Goal: Task Accomplishment & Management: Complete application form

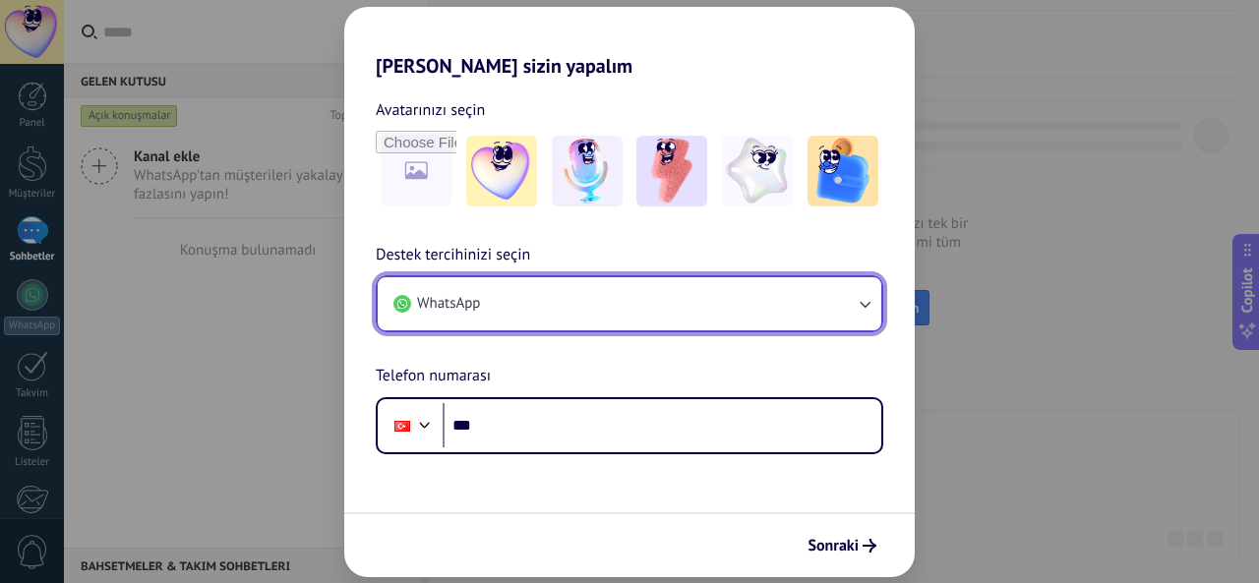
click at [865, 306] on icon "button" at bounding box center [865, 304] width 20 height 20
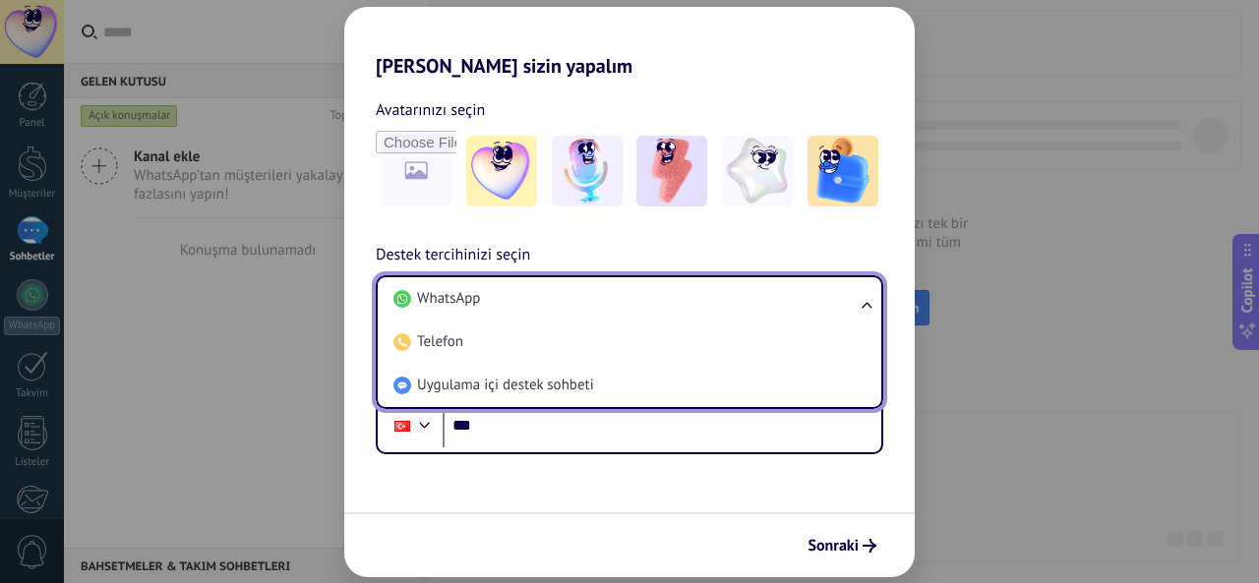
click at [960, 342] on div "[PERSON_NAME] sizin yapalım Avatarınızı seçin Destek tercihinizi seçin WhatsApp…" at bounding box center [629, 291] width 1259 height 583
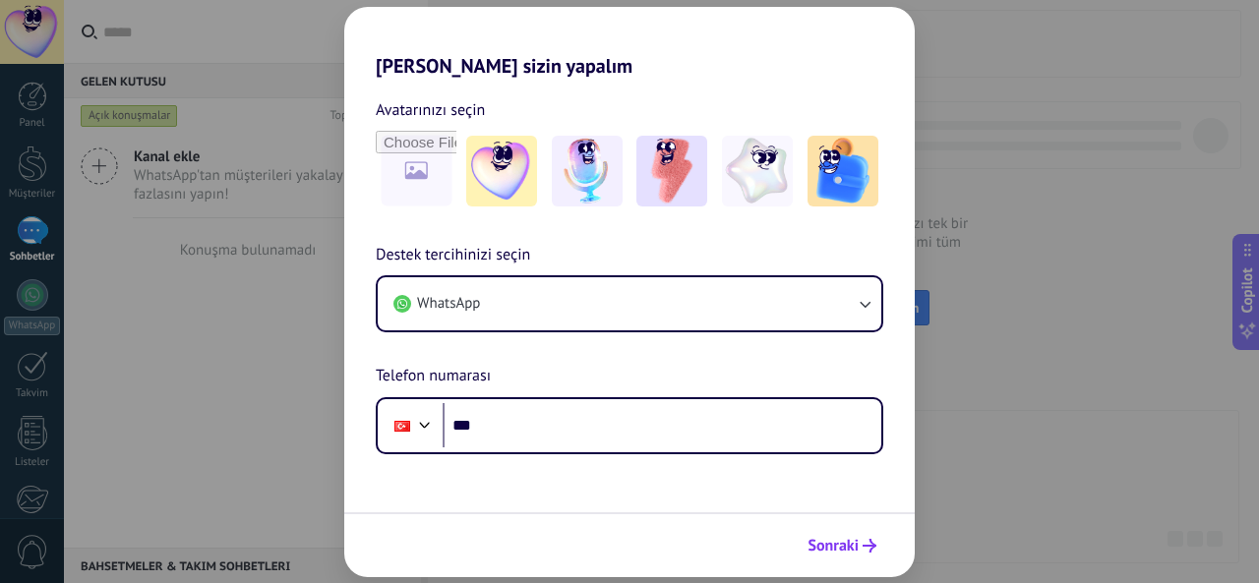
click at [845, 544] on span "Sonraki" at bounding box center [833, 546] width 51 height 14
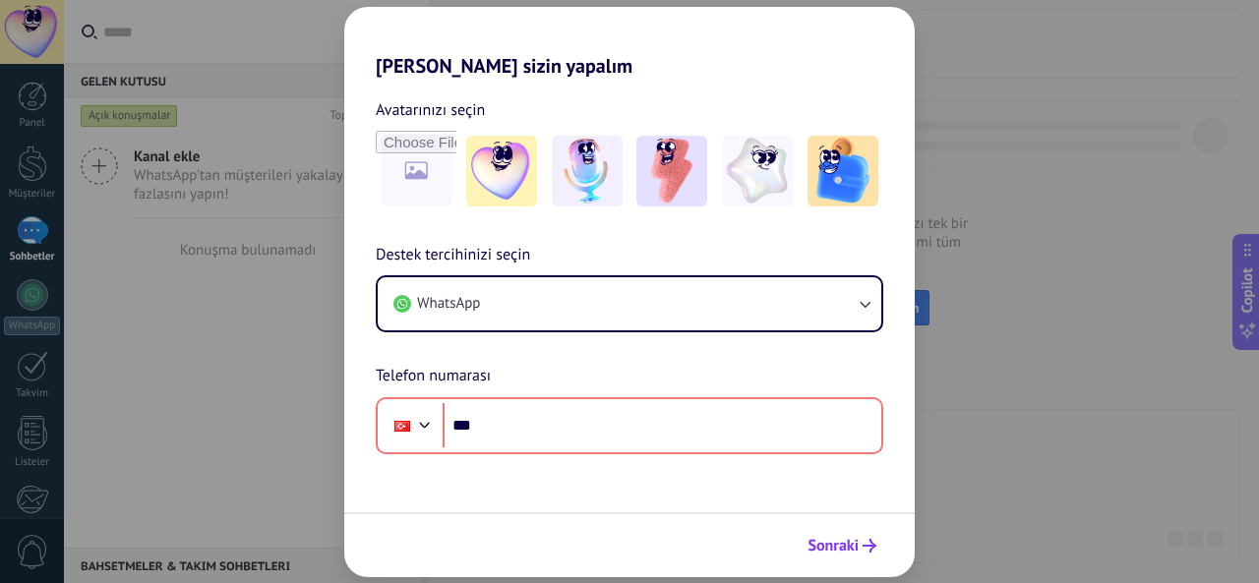
click at [845, 544] on span "Sonraki" at bounding box center [833, 546] width 51 height 14
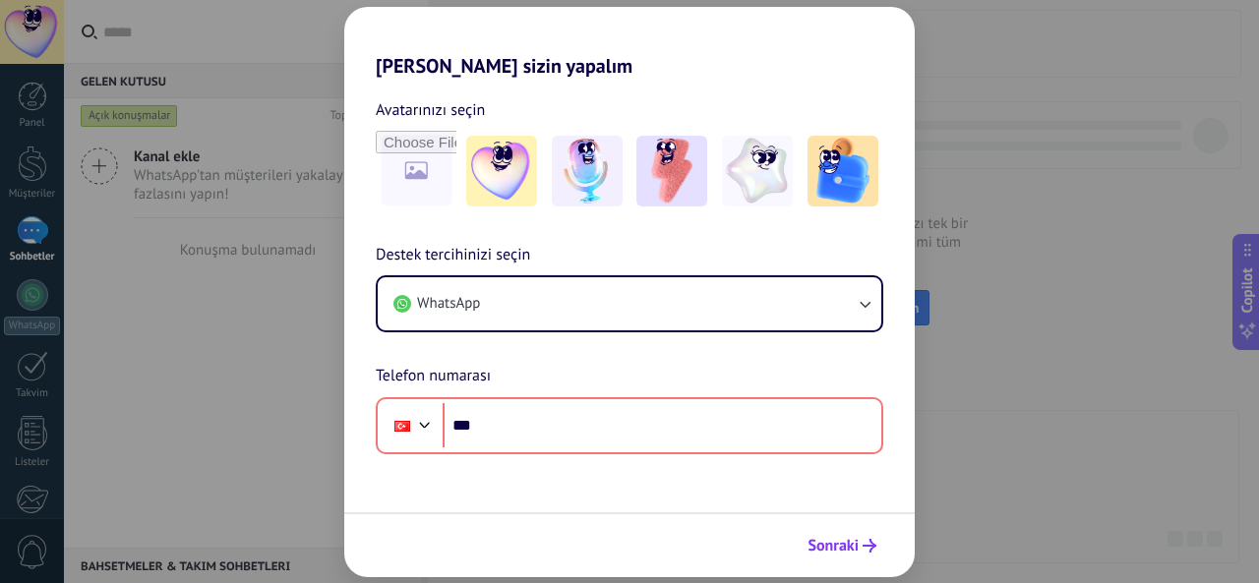
click at [845, 544] on span "Sonraki" at bounding box center [833, 546] width 51 height 14
click at [38, 28] on div "[PERSON_NAME] sizin yapalım Avatarınızı seçin Destek tercihinizi seçin WhatsApp…" at bounding box center [629, 291] width 1259 height 583
click at [36, 99] on div "[PERSON_NAME] sizin yapalım Avatarınızı seçin Destek tercihinizi seçin WhatsApp…" at bounding box center [629, 291] width 1259 height 583
click at [47, 158] on div "[PERSON_NAME] sizin yapalım Avatarınızı seçin Destek tercihinizi seçin WhatsApp…" at bounding box center [629, 291] width 1259 height 583
click at [51, 219] on div "[PERSON_NAME] sizin yapalım Avatarınızı seçin Destek tercihinizi seçin WhatsApp…" at bounding box center [629, 291] width 1259 height 583
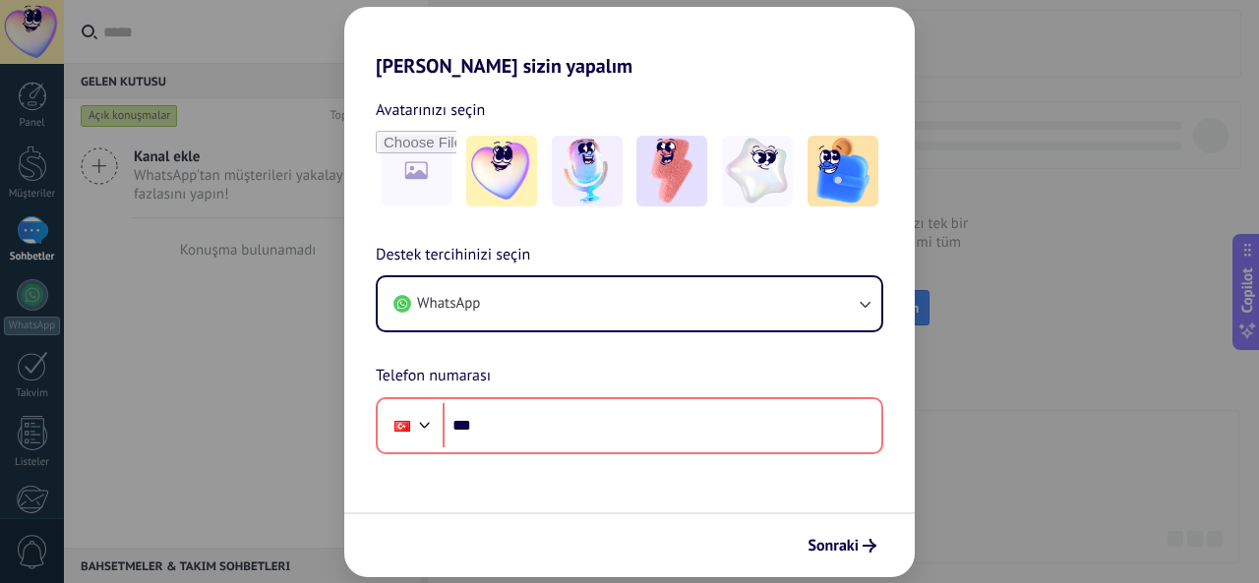
drag, startPoint x: 39, startPoint y: 347, endPoint x: 38, endPoint y: 365, distance: 17.7
click at [38, 365] on div "[PERSON_NAME] sizin yapalım Avatarınızı seçin Destek tercihinizi seçin WhatsApp…" at bounding box center [629, 291] width 1259 height 583
drag, startPoint x: 28, startPoint y: 498, endPoint x: 30, endPoint y: 509, distance: 11.0
click at [30, 509] on div "[PERSON_NAME] sizin yapalım Avatarınızı seçin Destek tercihinizi seçin WhatsApp…" at bounding box center [629, 291] width 1259 height 583
click at [754, 216] on div "Avatarınızı seçin Destek tercihinizi seçin WhatsApp Telefon numarası Phone ***" at bounding box center [629, 266] width 571 height 377
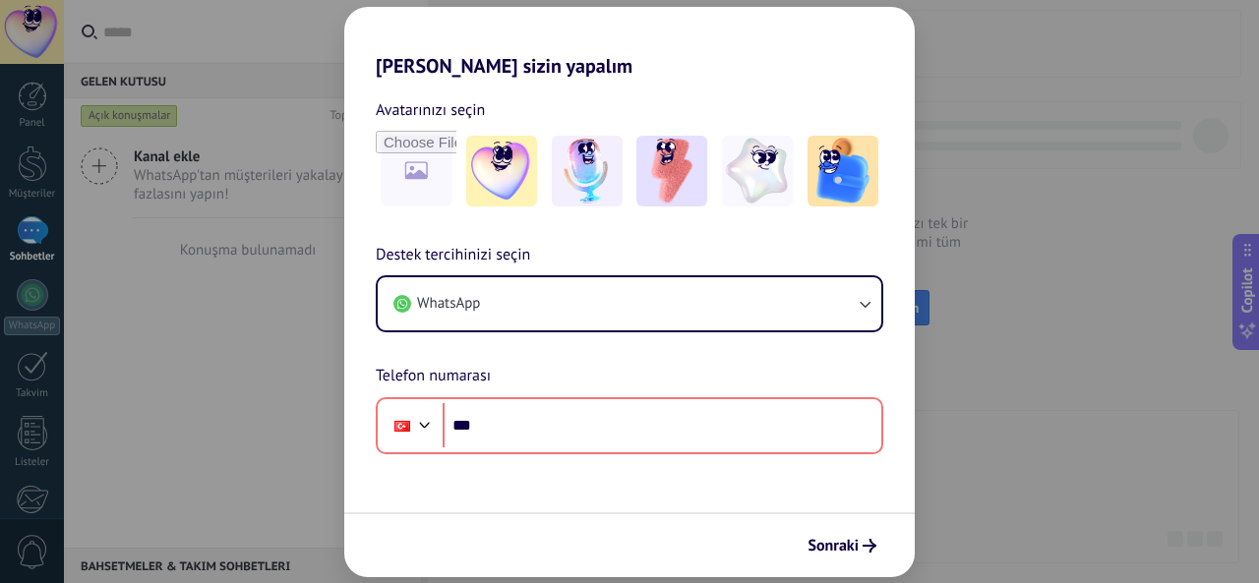
drag, startPoint x: 993, startPoint y: 66, endPoint x: 1002, endPoint y: 19, distance: 48.0
click at [997, 59] on div "[PERSON_NAME] sizin yapalım Avatarınızı seçin Destek tercihinizi seçin WhatsApp…" at bounding box center [629, 291] width 1259 height 583
